Goal: Information Seeking & Learning: Understand process/instructions

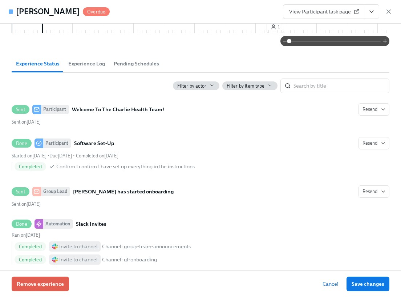
scroll to position [0, 11665]
